Goal: Task Accomplishment & Management: Manage account settings

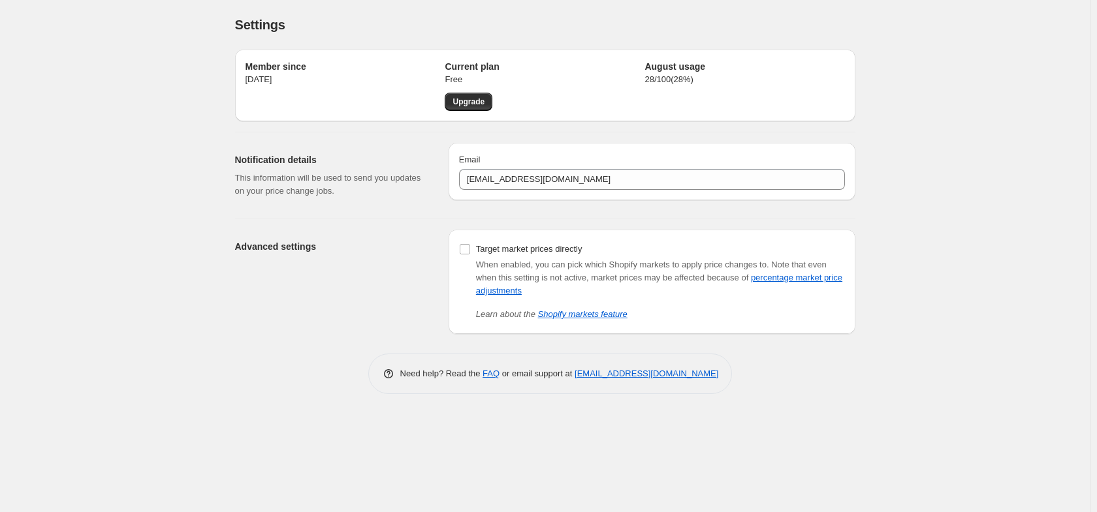
click at [666, 80] on p "28 / 100 ( 28 %)" at bounding box center [744, 79] width 200 height 13
click at [725, 82] on p "28 / 100 ( 28 %)" at bounding box center [744, 79] width 200 height 13
drag, startPoint x: 243, startPoint y: 82, endPoint x: 299, endPoint y: 82, distance: 55.5
click at [299, 82] on div "Member since [DATE] Current plan Free Upgrade August usage 28 / 100 ( 28 %)" at bounding box center [545, 86] width 620 height 72
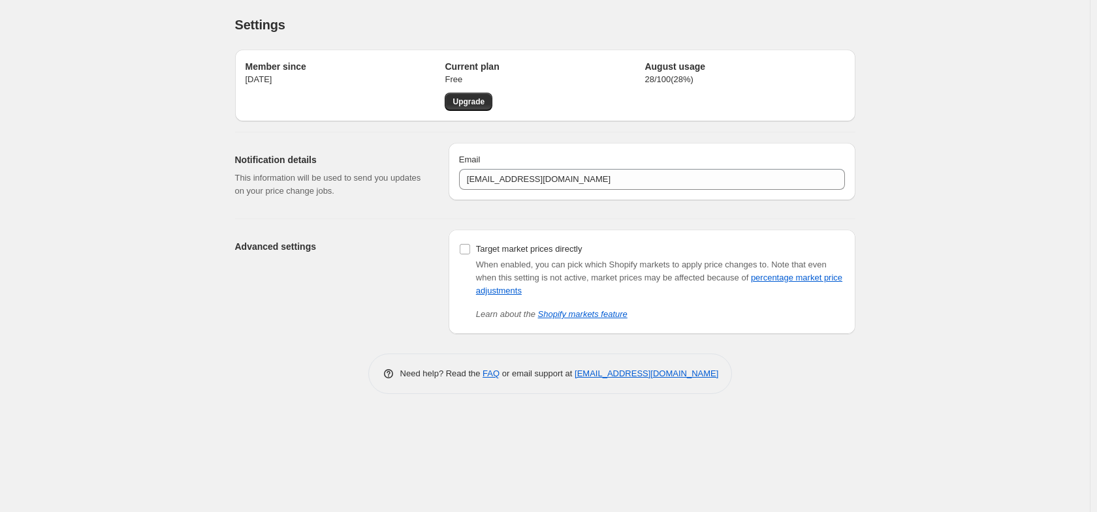
click at [307, 80] on p "[DATE]" at bounding box center [345, 79] width 200 height 13
click at [343, 78] on p "[DATE]" at bounding box center [345, 79] width 200 height 13
